Goal: Navigation & Orientation: Find specific page/section

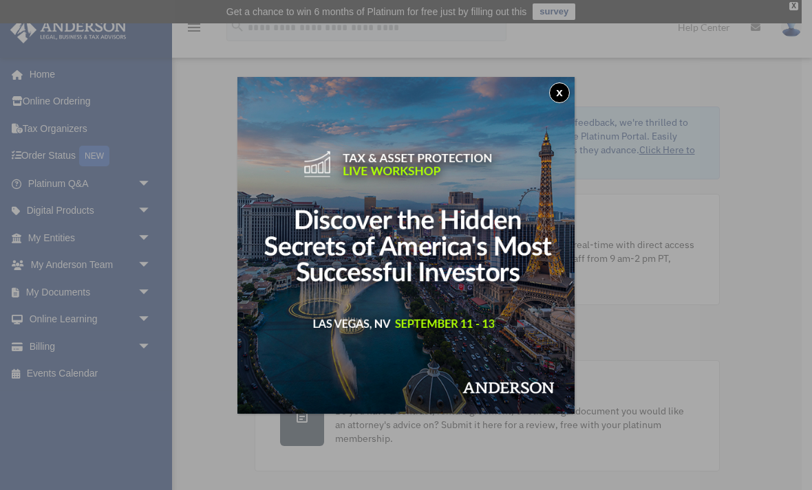
click at [550, 94] on button "x" at bounding box center [559, 93] width 21 height 21
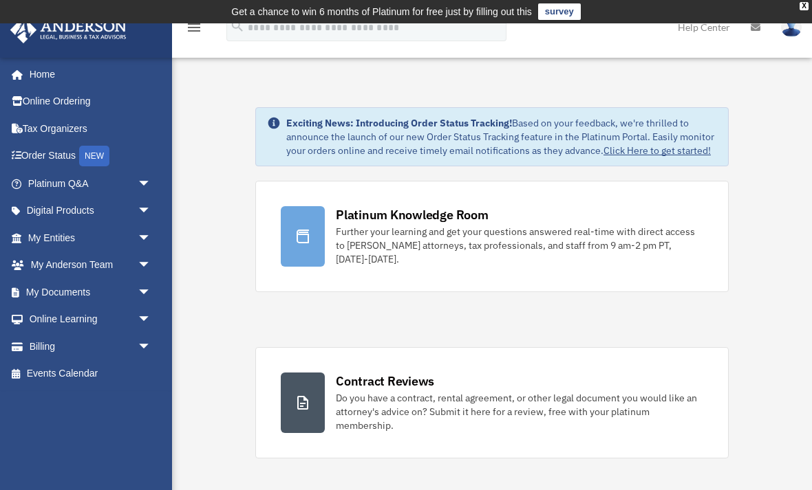
click at [145, 259] on span "arrow_drop_down" at bounding box center [152, 266] width 28 height 28
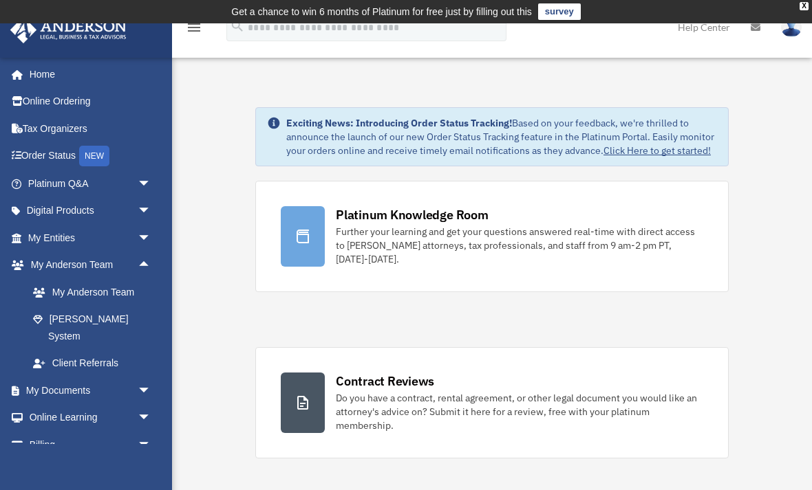
click at [148, 233] on span "arrow_drop_down" at bounding box center [152, 238] width 28 height 28
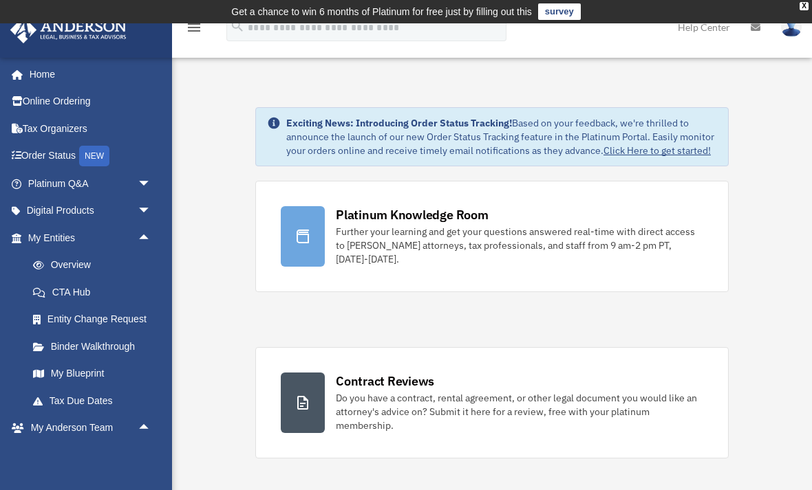
click at [111, 263] on link "Overview" at bounding box center [95, 266] width 153 height 28
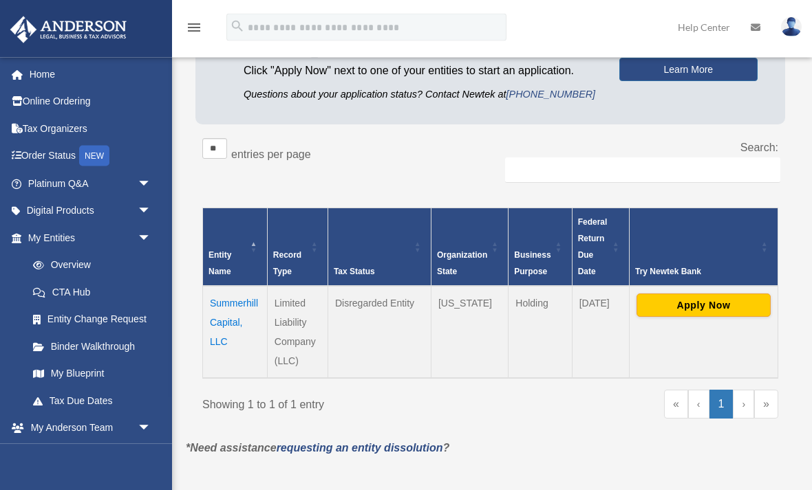
scroll to position [180, 0]
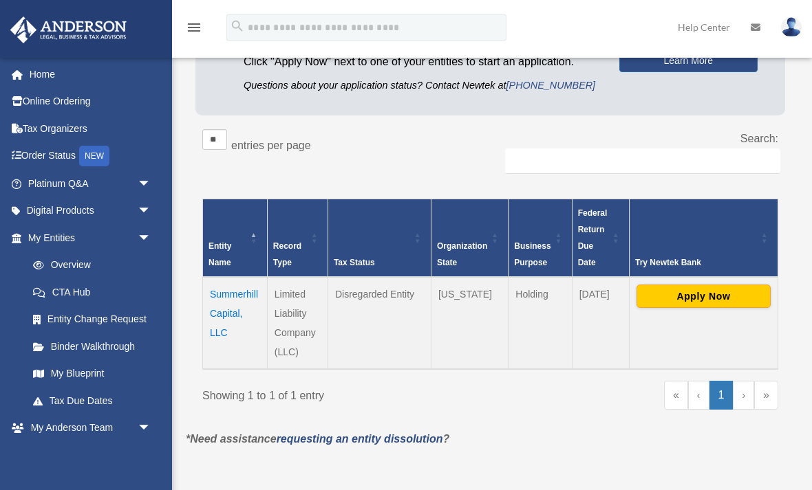
click at [739, 296] on button "Apply Now" at bounding box center [703, 296] width 134 height 23
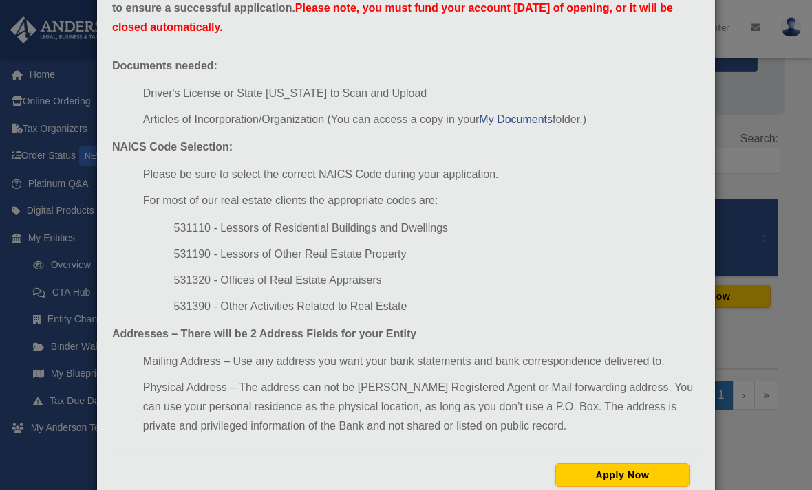
scroll to position [97, 0]
click at [782, 313] on div "Newtek Application Information × In preparation for setting up your Newtek Bank…" at bounding box center [406, 245] width 812 height 490
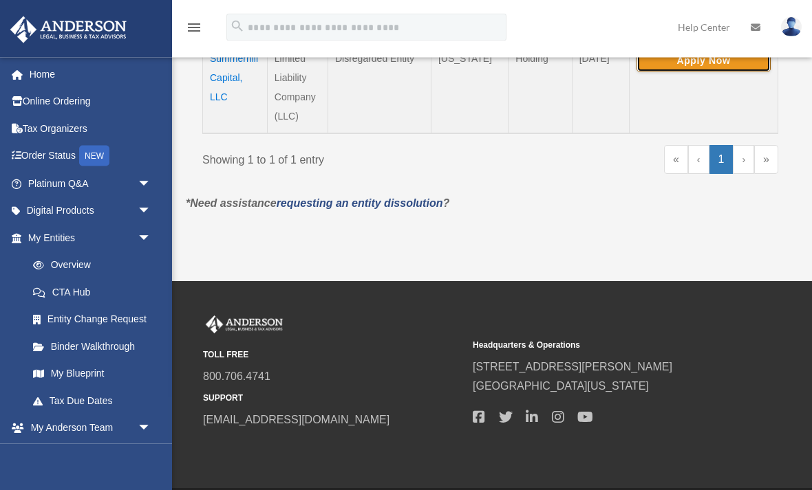
scroll to position [418, 0]
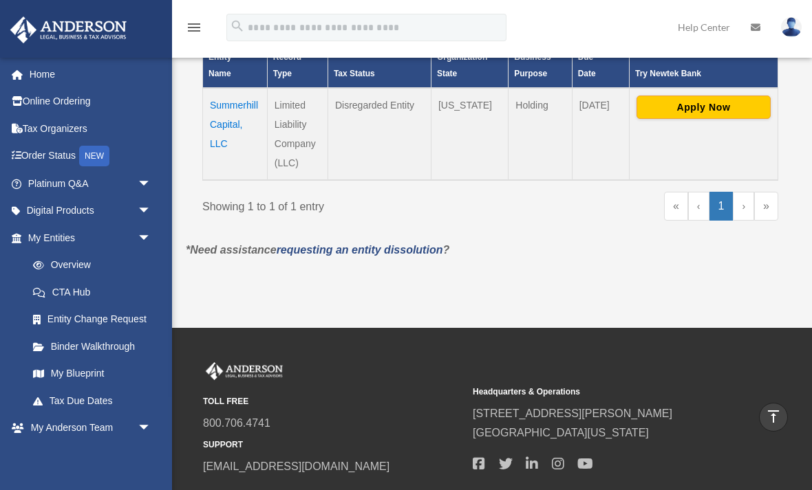
click at [738, 210] on link "›" at bounding box center [743, 206] width 21 height 29
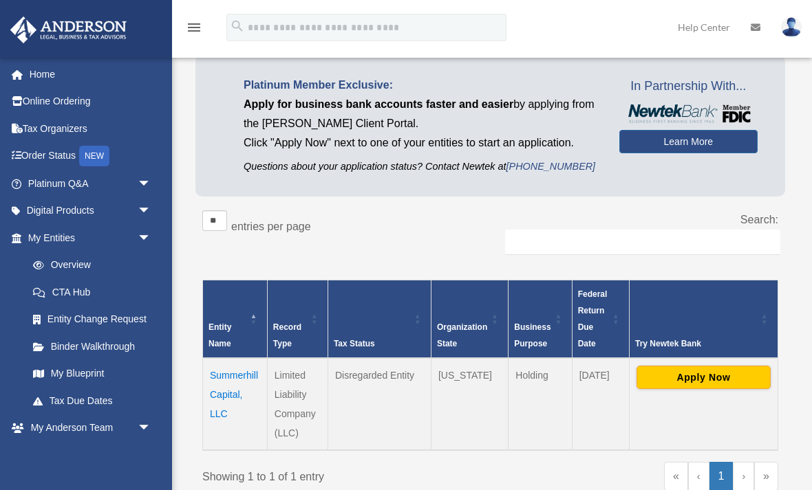
scroll to position [0, 0]
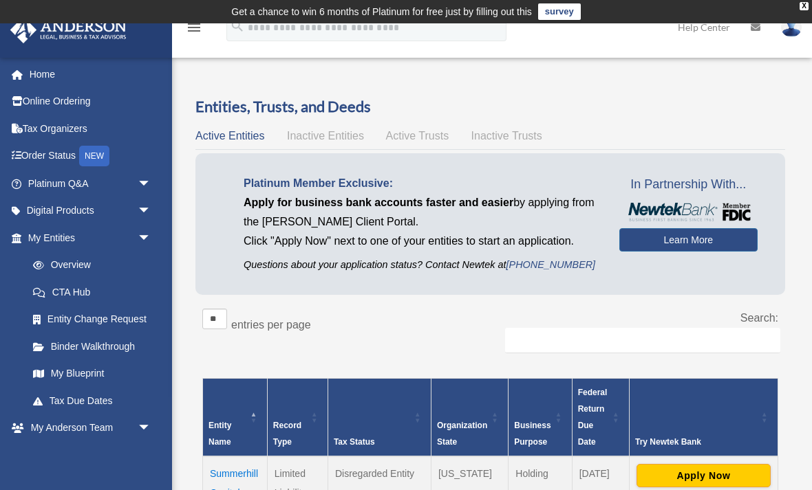
click at [350, 138] on span "Inactive Entities" at bounding box center [325, 136] width 77 height 12
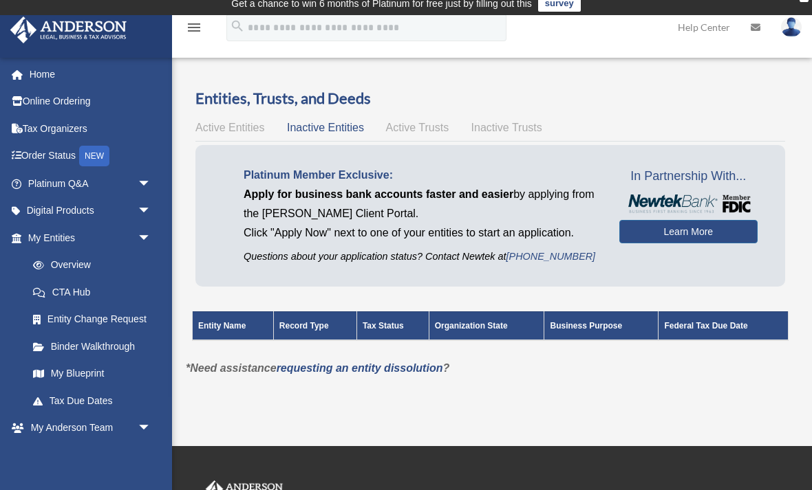
scroll to position [12, 0]
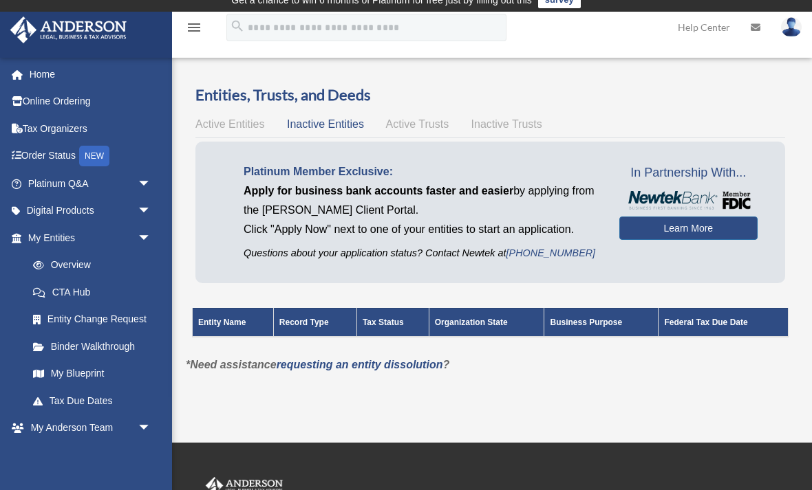
click at [441, 127] on span "Active Trusts" at bounding box center [417, 124] width 63 height 12
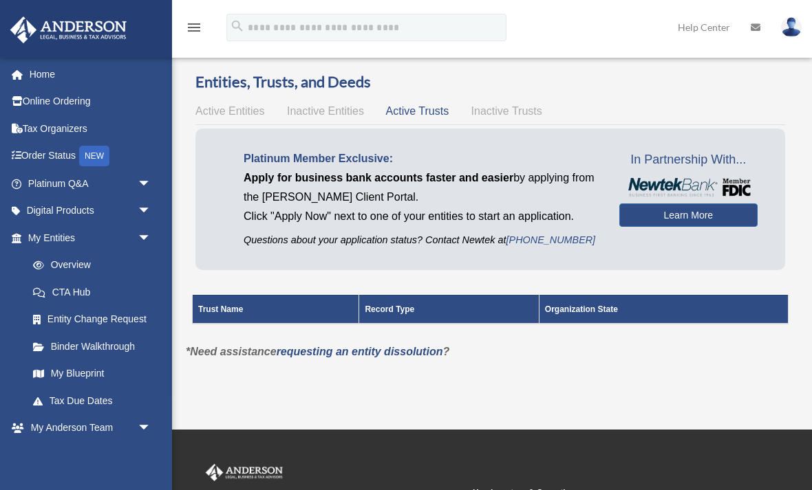
scroll to position [25, 0]
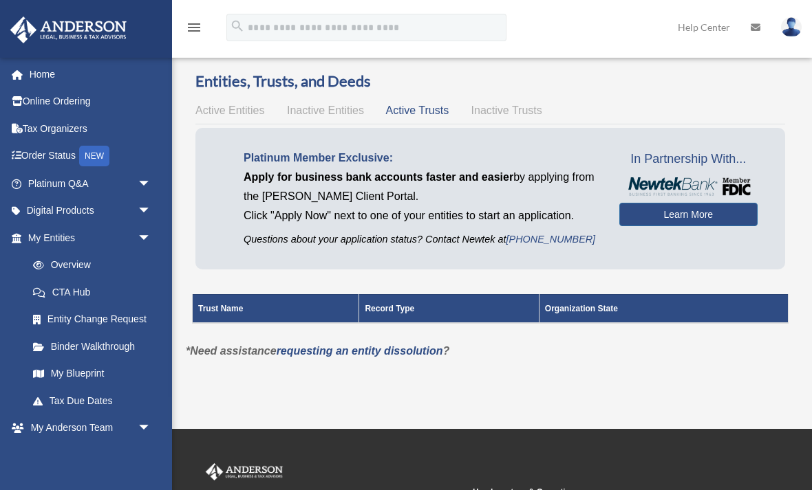
click at [523, 110] on span "Inactive Trusts" at bounding box center [506, 111] width 71 height 12
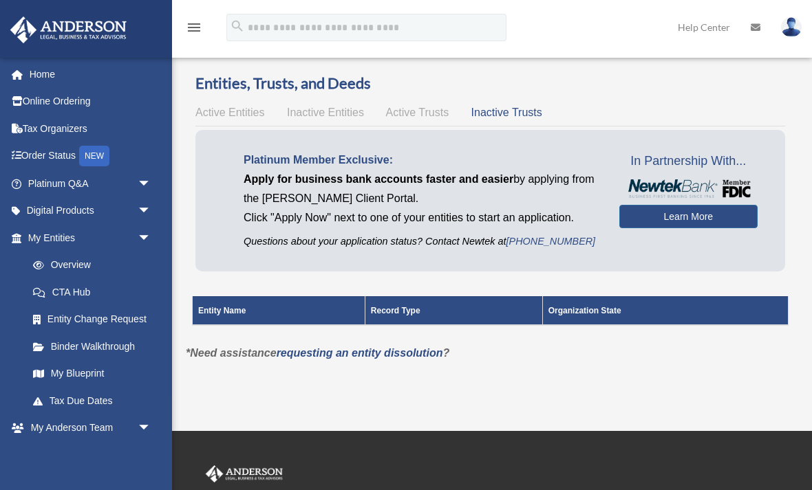
scroll to position [22, 0]
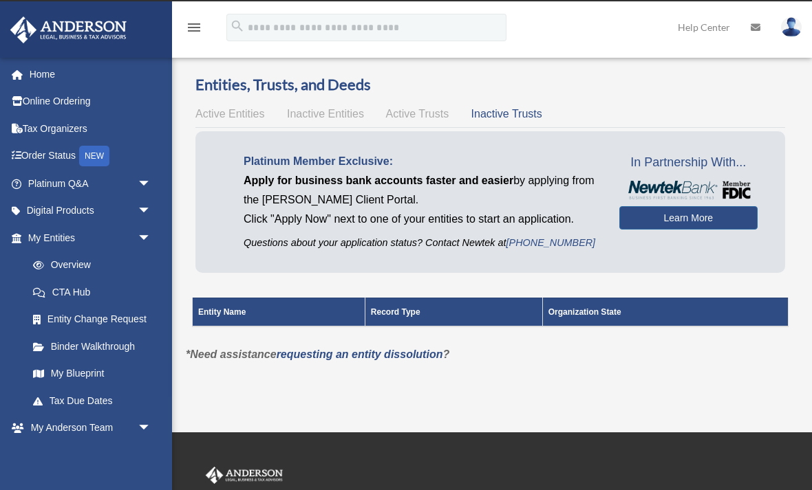
click at [252, 117] on span "Active Entities" at bounding box center [229, 114] width 69 height 12
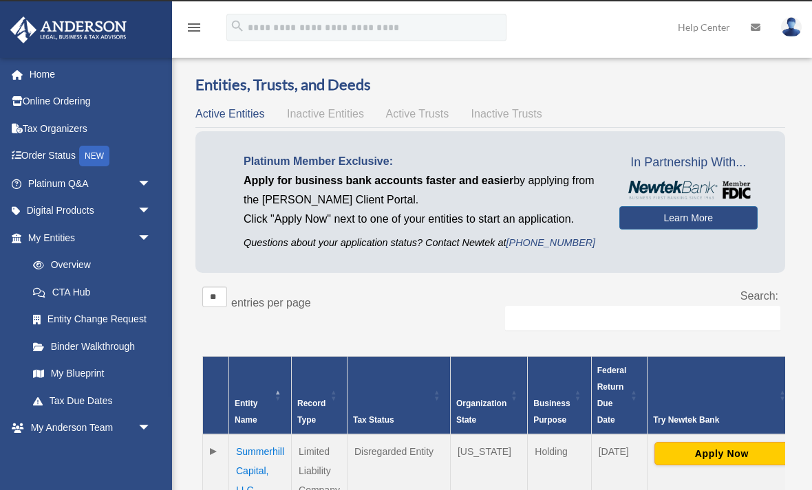
click at [113, 367] on link "My Blueprint" at bounding box center [92, 374] width 146 height 28
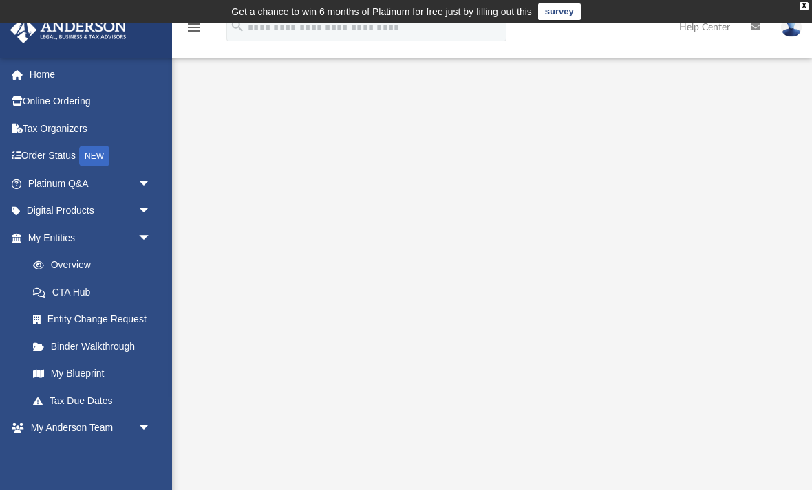
scroll to position [160, 0]
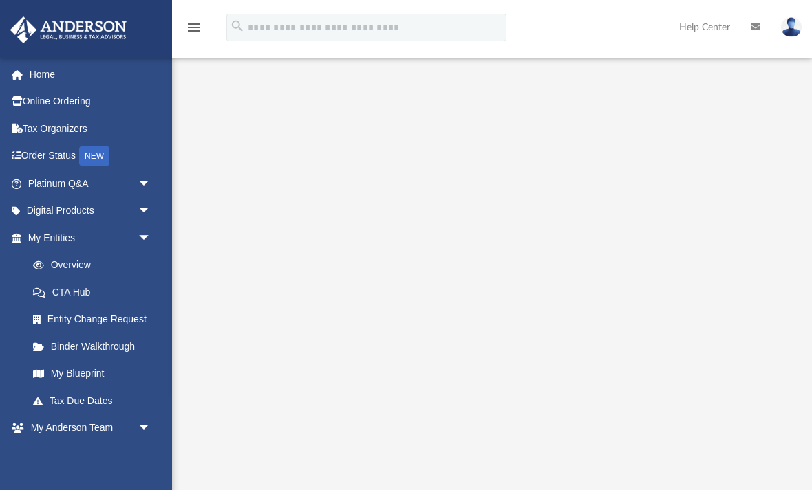
click at [131, 319] on link "Entity Change Request" at bounding box center [95, 320] width 153 height 28
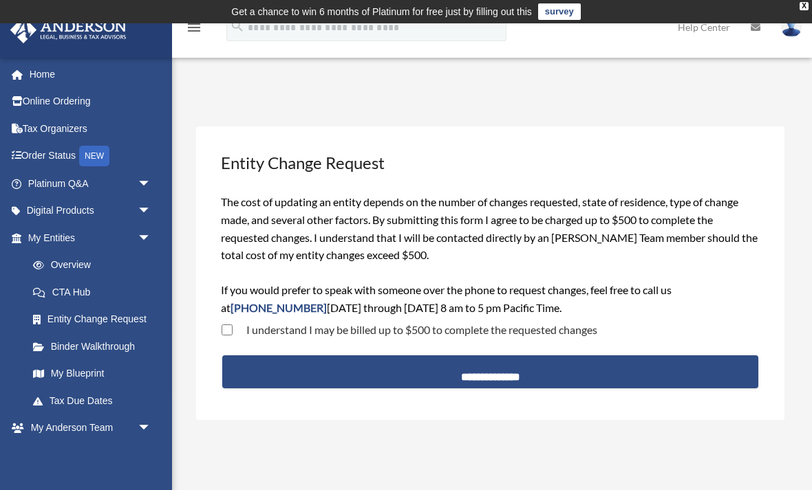
click at [144, 316] on link "Entity Change Request" at bounding box center [92, 320] width 146 height 28
click at [99, 289] on link "CTA Hub" at bounding box center [95, 293] width 153 height 28
click at [65, 422] on link "My Anderson Team arrow_drop_down" at bounding box center [91, 429] width 162 height 28
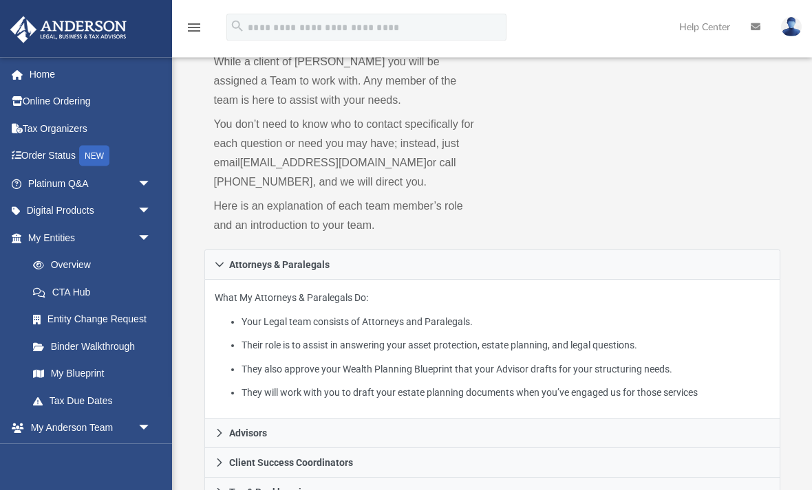
scroll to position [138, 0]
click at [138, 426] on span "arrow_drop_down" at bounding box center [152, 429] width 28 height 28
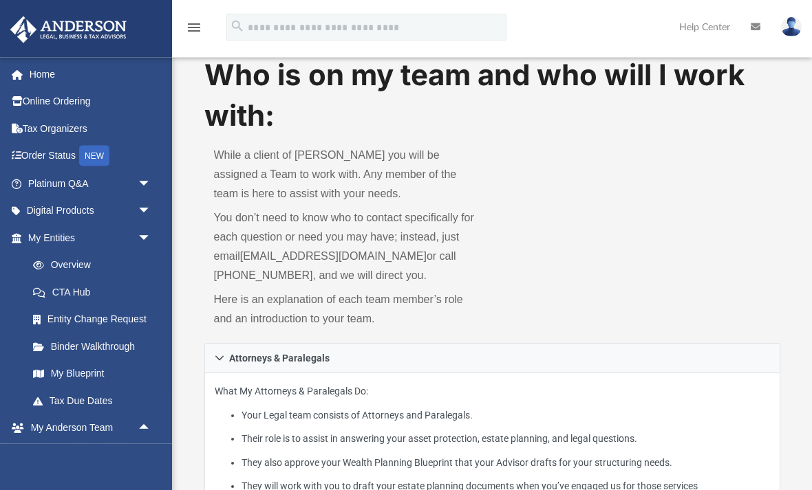
scroll to position [45, 0]
click at [105, 210] on link "Digital Products arrow_drop_down" at bounding box center [91, 211] width 162 height 28
click at [112, 173] on link "Platinum Q&A arrow_drop_down" at bounding box center [91, 184] width 162 height 28
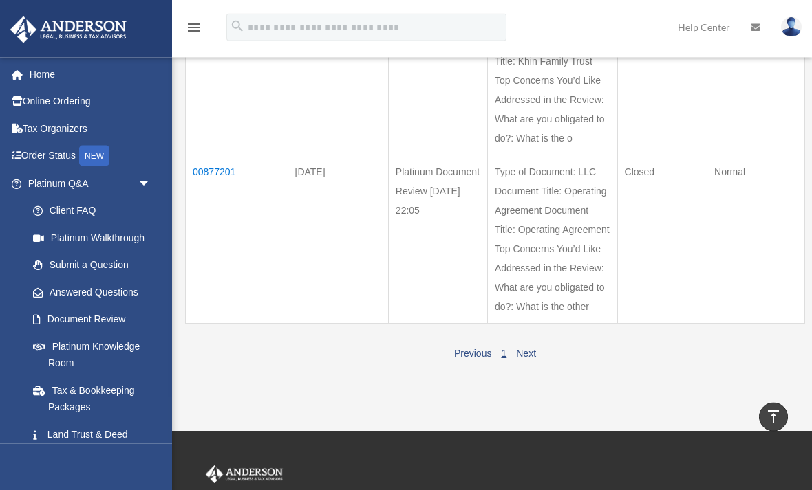
scroll to position [283, 0]
click at [532, 348] on link "Next" at bounding box center [526, 353] width 20 height 11
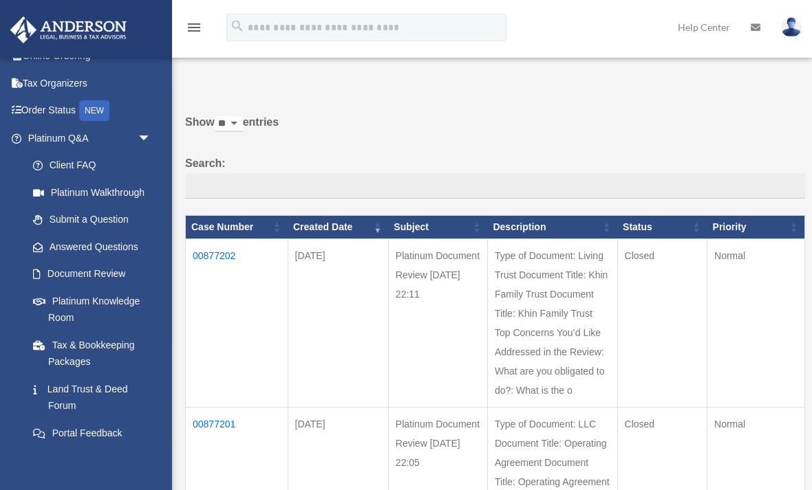
scroll to position [47, 0]
click at [111, 345] on link "Tax & Bookkeeping Packages" at bounding box center [92, 352] width 146 height 44
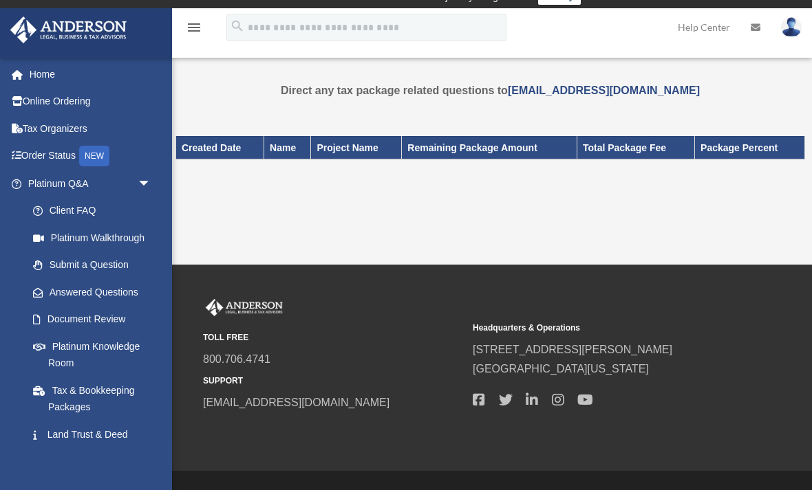
scroll to position [16, 0]
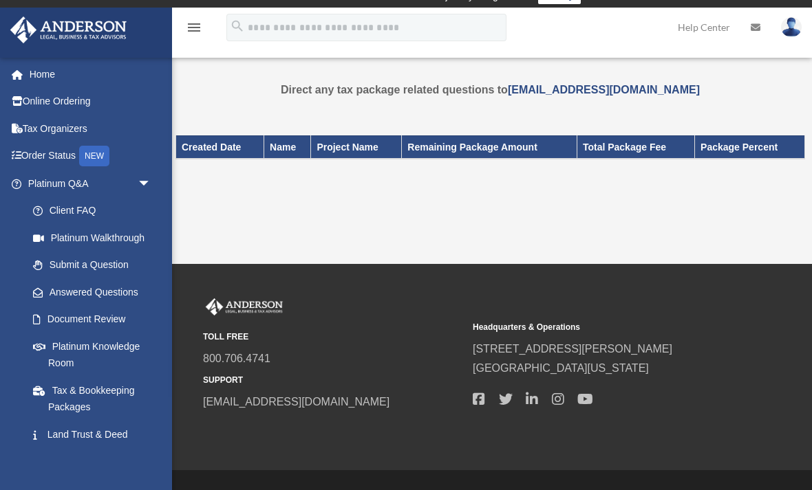
click at [117, 399] on link "Tax & Bookkeeping Packages" at bounding box center [92, 399] width 146 height 44
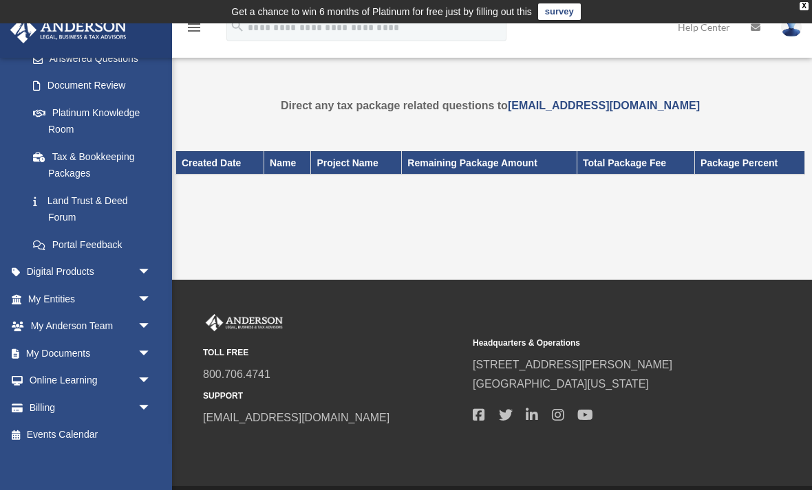
scroll to position [233, 0]
click at [84, 400] on link "Billing arrow_drop_down" at bounding box center [91, 409] width 162 height 28
click at [125, 402] on link "Billing arrow_drop_down" at bounding box center [91, 409] width 162 height 28
click at [87, 440] on link "Events Calendar" at bounding box center [91, 436] width 162 height 28
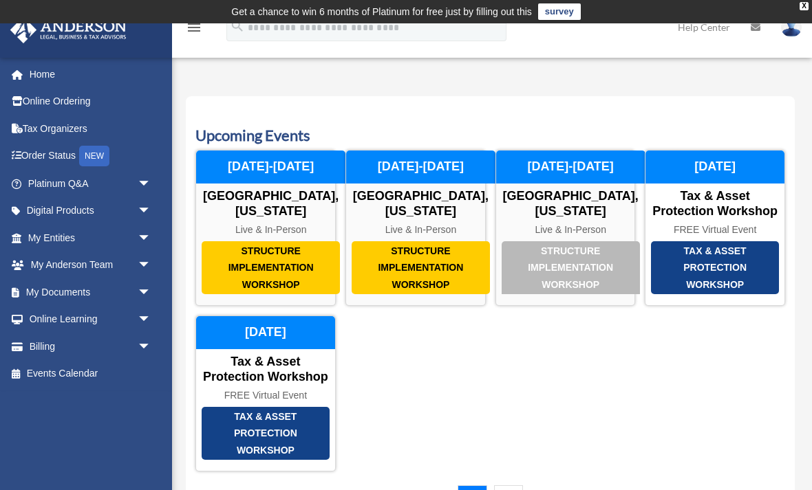
click at [71, 80] on link "Home" at bounding box center [91, 75] width 162 height 28
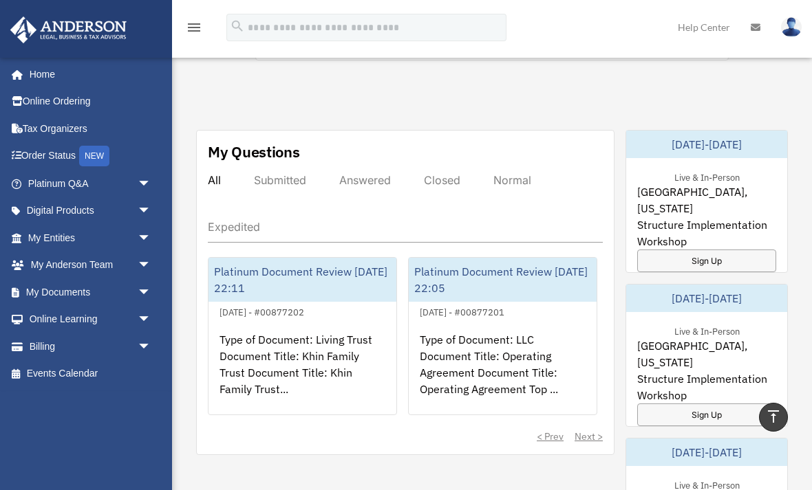
scroll to position [731, 0]
click at [305, 177] on div "Submitted" at bounding box center [280, 181] width 52 height 14
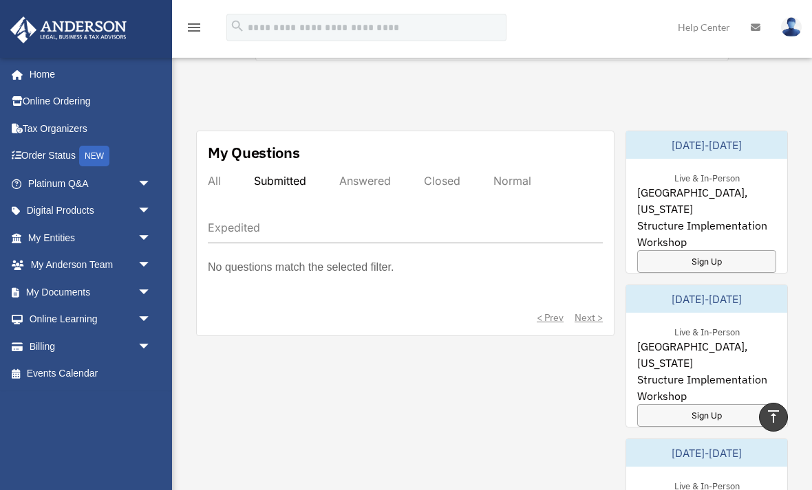
click at [392, 173] on div "My Questions All Submitted Answered Closed Normal Expedited No questions match …" at bounding box center [405, 234] width 418 height 206
click at [375, 186] on div "Answered" at bounding box center [365, 181] width 52 height 14
click at [454, 185] on div "Closed" at bounding box center [442, 181] width 36 height 14
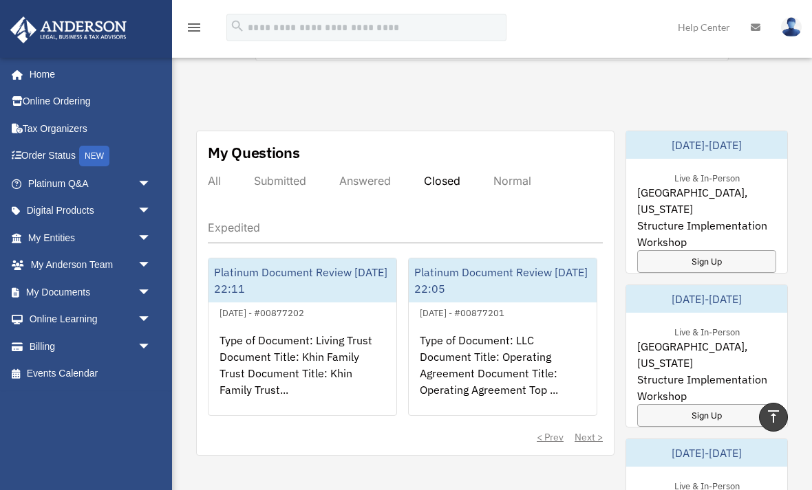
click at [520, 186] on div "Normal" at bounding box center [512, 181] width 38 height 14
click at [451, 180] on div "Closed" at bounding box center [442, 181] width 36 height 14
click at [367, 182] on div "Answered" at bounding box center [365, 181] width 52 height 14
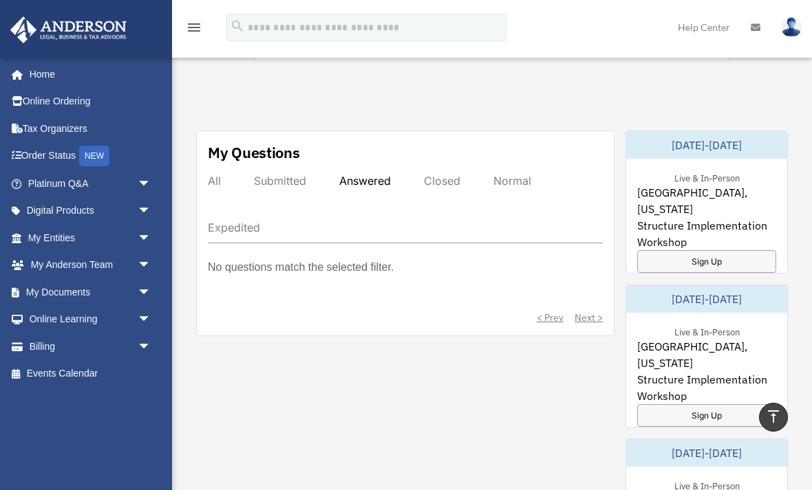
click at [289, 187] on div "Submitted" at bounding box center [280, 181] width 52 height 14
click at [219, 177] on div "All" at bounding box center [214, 181] width 13 height 14
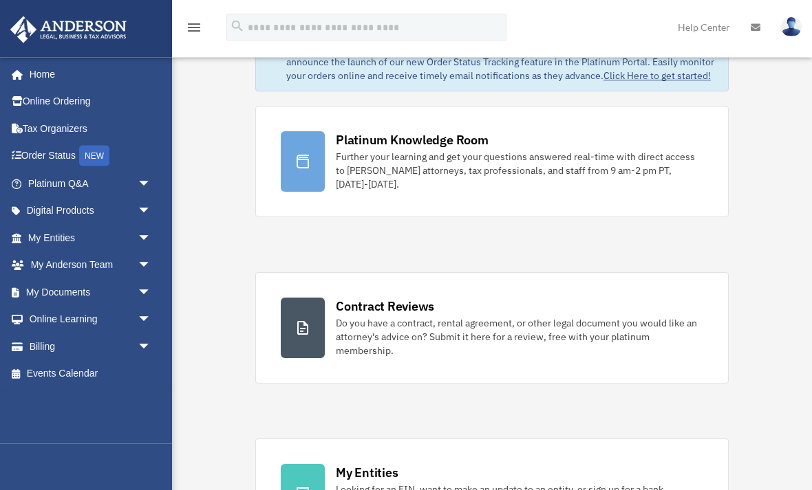
scroll to position [80, 0]
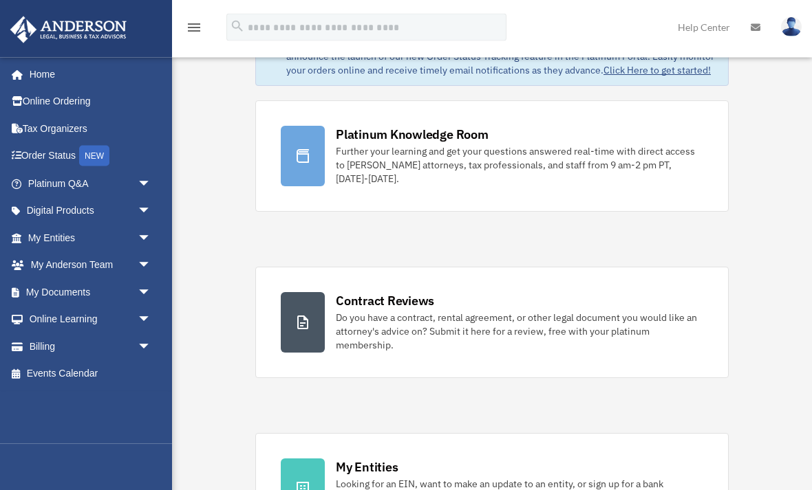
click at [442, 336] on div "Do you have a contract, rental agreement, or other legal document you would lik…" at bounding box center [519, 332] width 367 height 41
click at [438, 312] on div "Do you have a contract, rental agreement, or other legal document you would lik…" at bounding box center [519, 332] width 367 height 41
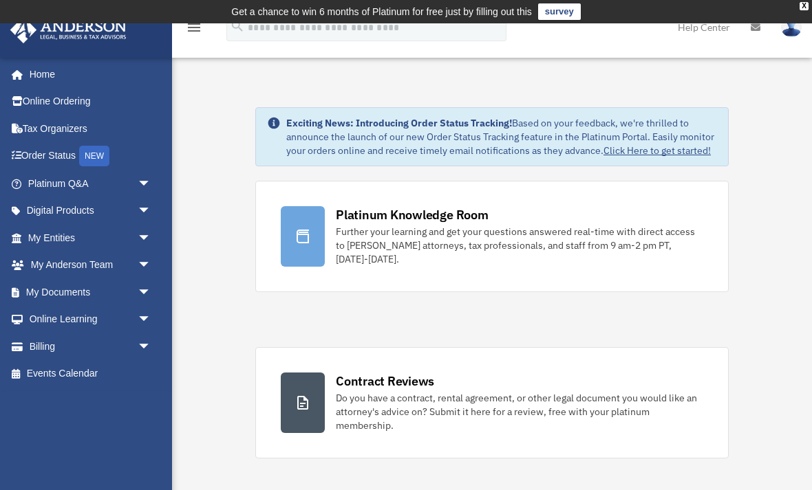
click at [45, 239] on link "My Entities arrow_drop_down" at bounding box center [91, 238] width 162 height 28
click at [47, 184] on link "Platinum Q&A arrow_drop_down" at bounding box center [91, 184] width 162 height 28
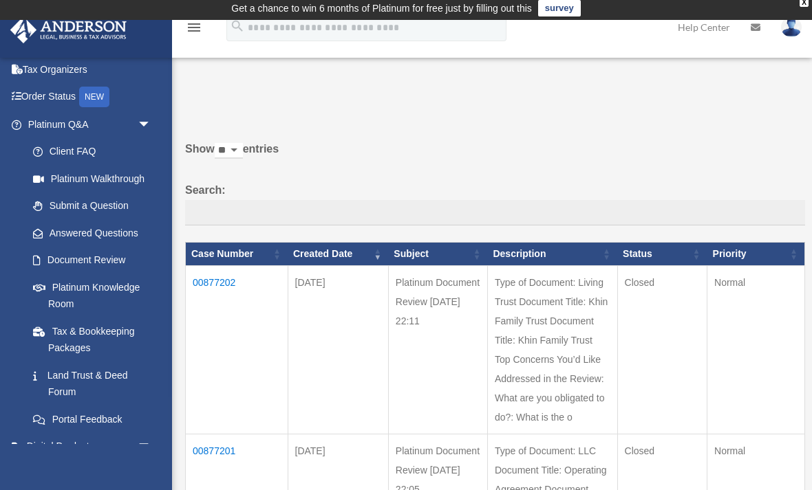
scroll to position [67, 0]
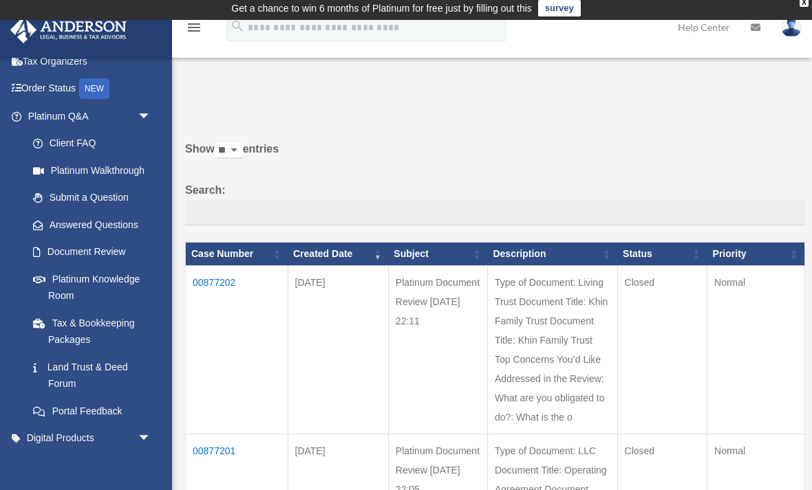
click at [54, 285] on link "Platinum Knowledge Room" at bounding box center [92, 288] width 146 height 44
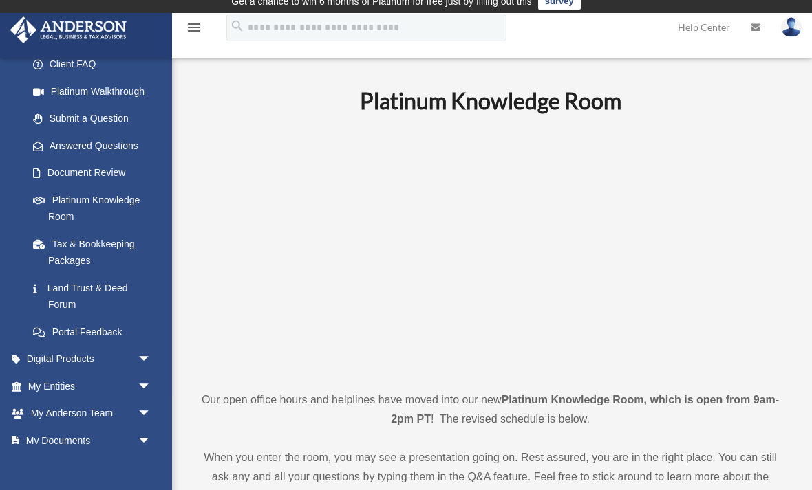
scroll to position [153, 0]
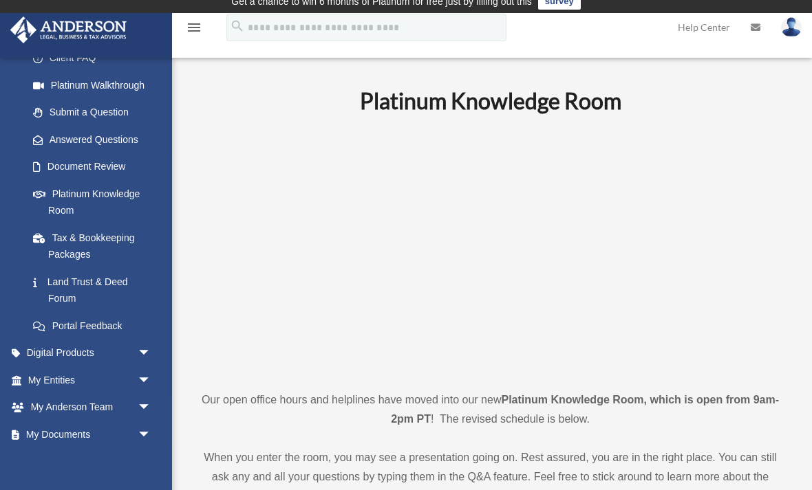
click at [36, 341] on link "Digital Products arrow_drop_down" at bounding box center [91, 354] width 162 height 28
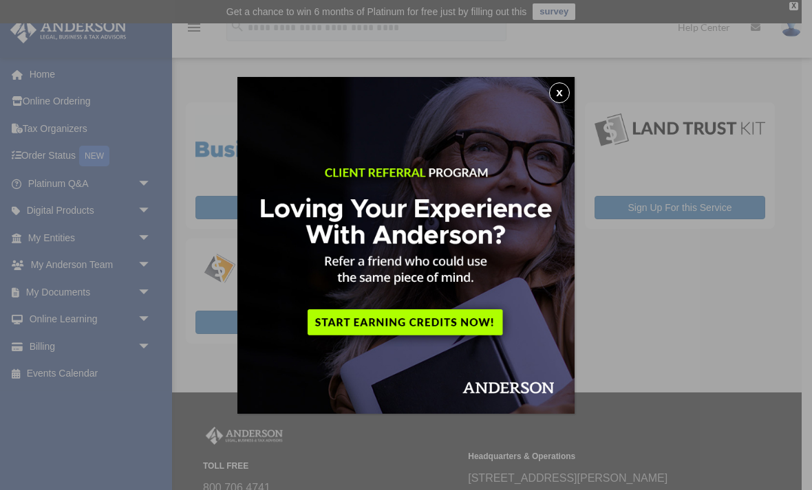
click at [571, 91] on img at bounding box center [405, 245] width 337 height 337
click at [566, 93] on button "x" at bounding box center [559, 93] width 21 height 21
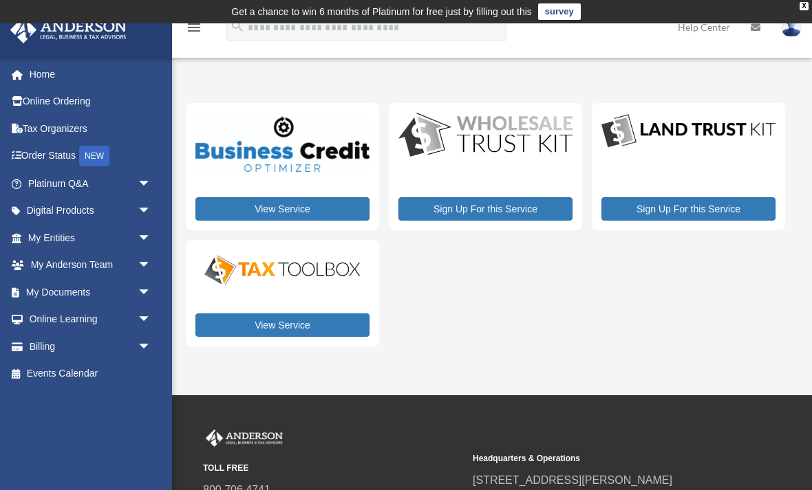
click at [47, 252] on link "My Anderson Team arrow_drop_down" at bounding box center [91, 266] width 162 height 28
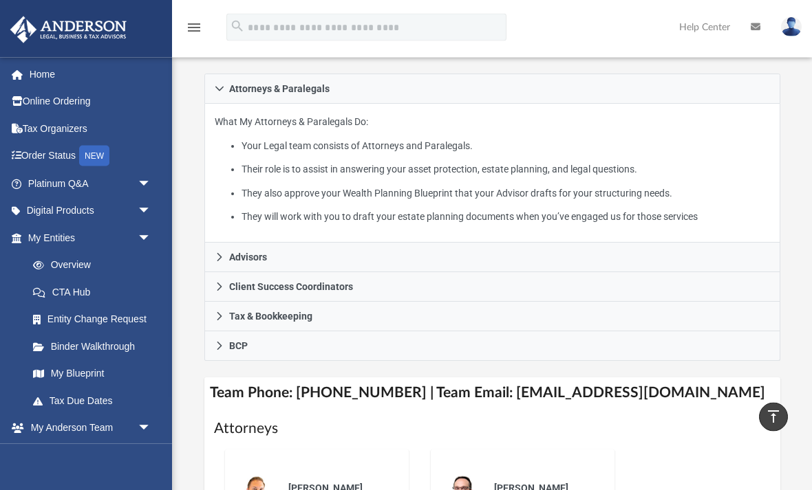
scroll to position [307, 0]
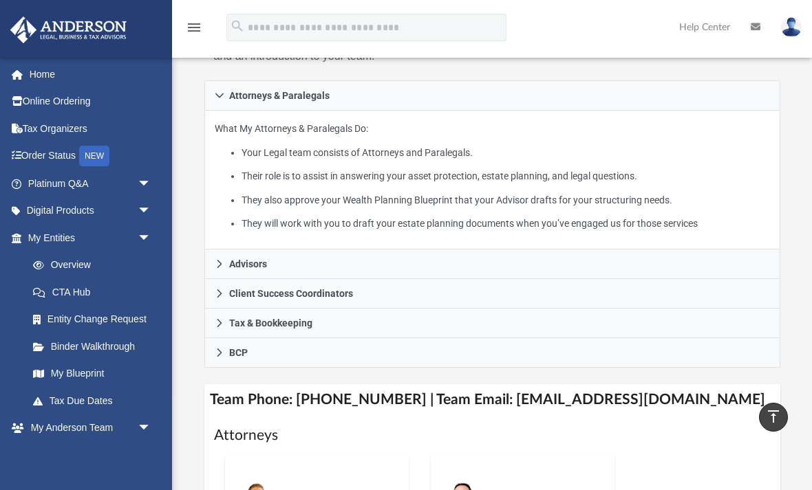
click at [67, 281] on link "CTA Hub" at bounding box center [95, 293] width 153 height 28
